Goal: Navigation & Orientation: Find specific page/section

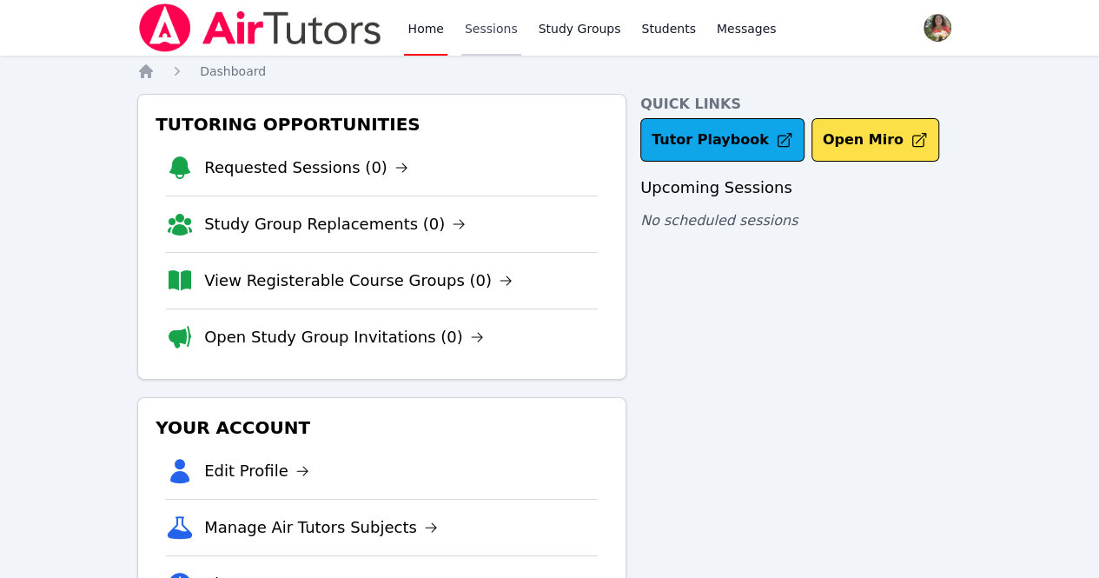
drag, startPoint x: 0, startPoint y: 0, endPoint x: 500, endPoint y: 32, distance: 501.3
click at [500, 32] on link "Sessions" at bounding box center [491, 28] width 60 height 56
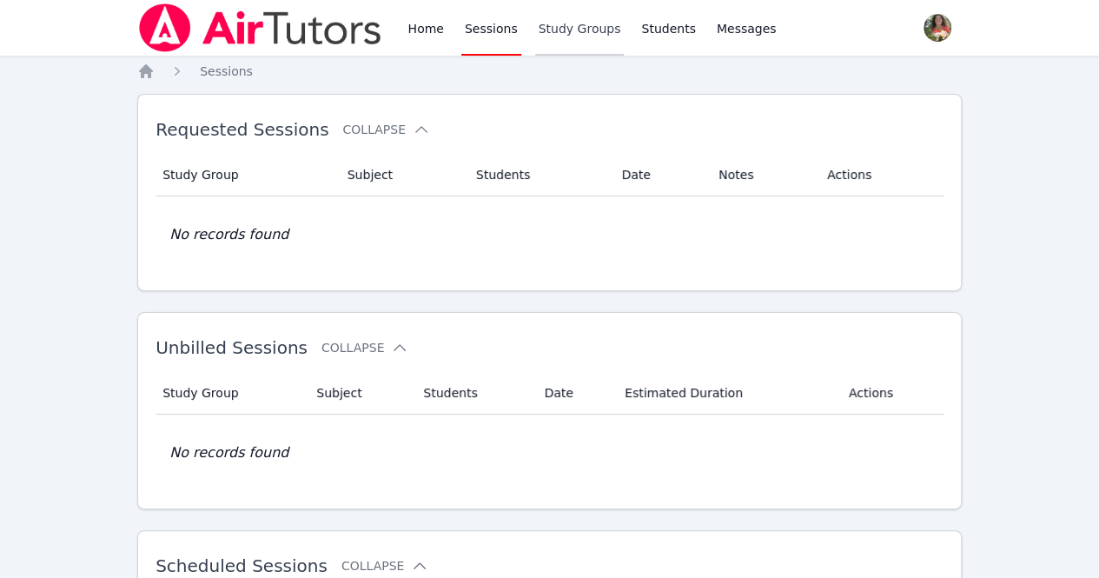
click at [546, 33] on link "Study Groups" at bounding box center [579, 28] width 89 height 56
